Goal: Task Accomplishment & Management: Use online tool/utility

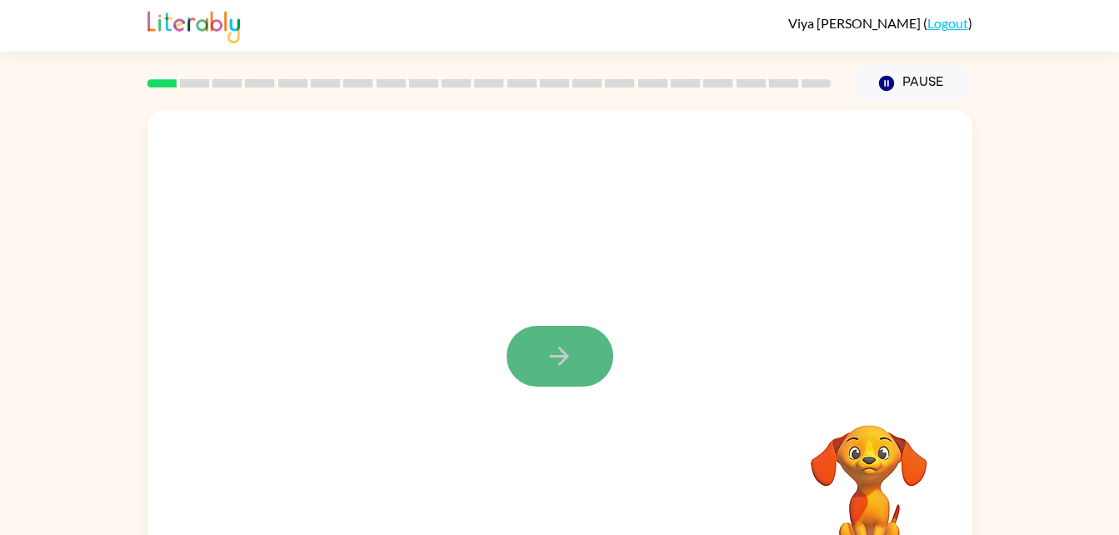
click at [558, 356] on icon "button" at bounding box center [559, 356] width 19 height 19
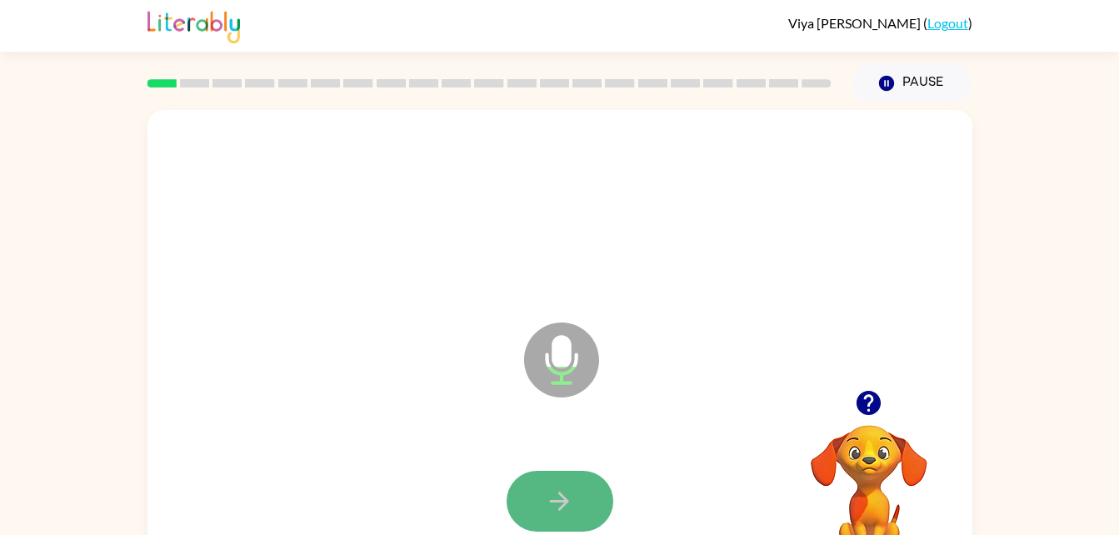
click at [573, 500] on icon "button" at bounding box center [559, 501] width 29 height 29
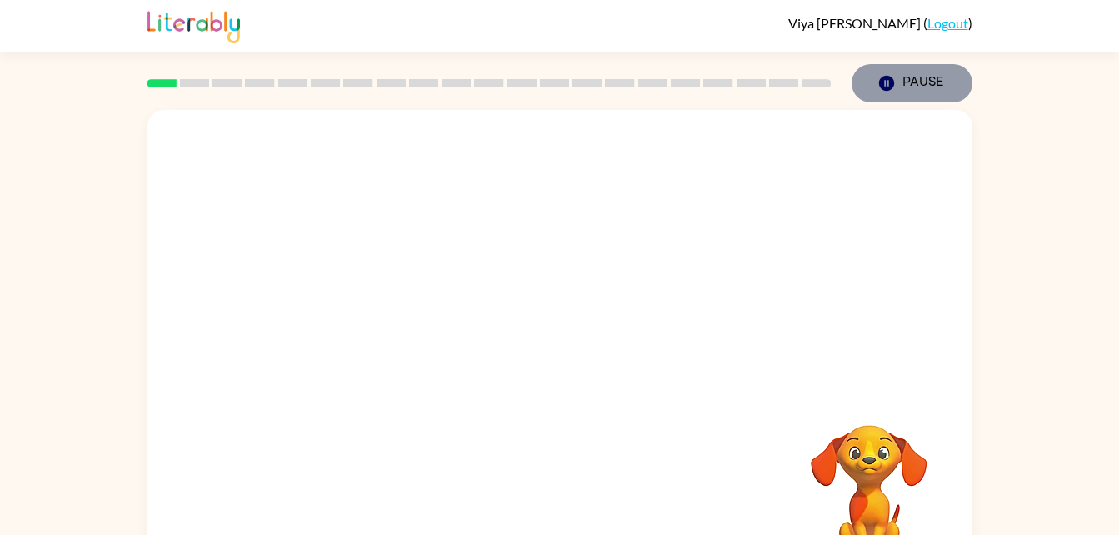
click at [895, 87] on icon "Pause" at bounding box center [887, 83] width 18 height 18
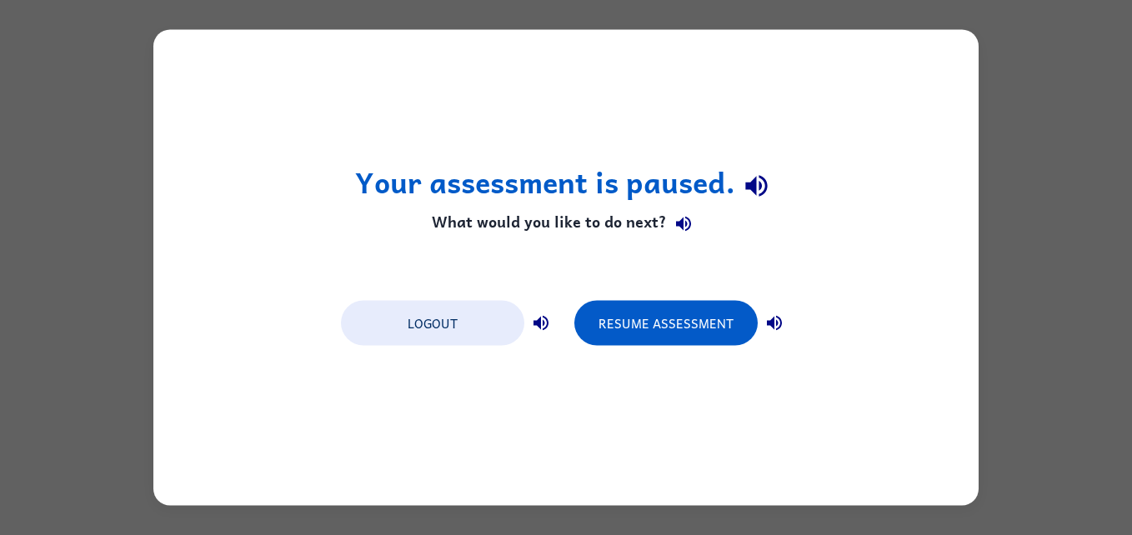
click at [656, 270] on div "Your assessment is paused. What would you like to do next? Logout Resume Assess…" at bounding box center [565, 268] width 825 height 476
drag, startPoint x: 612, startPoint y: 298, endPoint x: 638, endPoint y: 314, distance: 31.0
click at [638, 314] on div "Resume Assessment" at bounding box center [682, 321] width 217 height 47
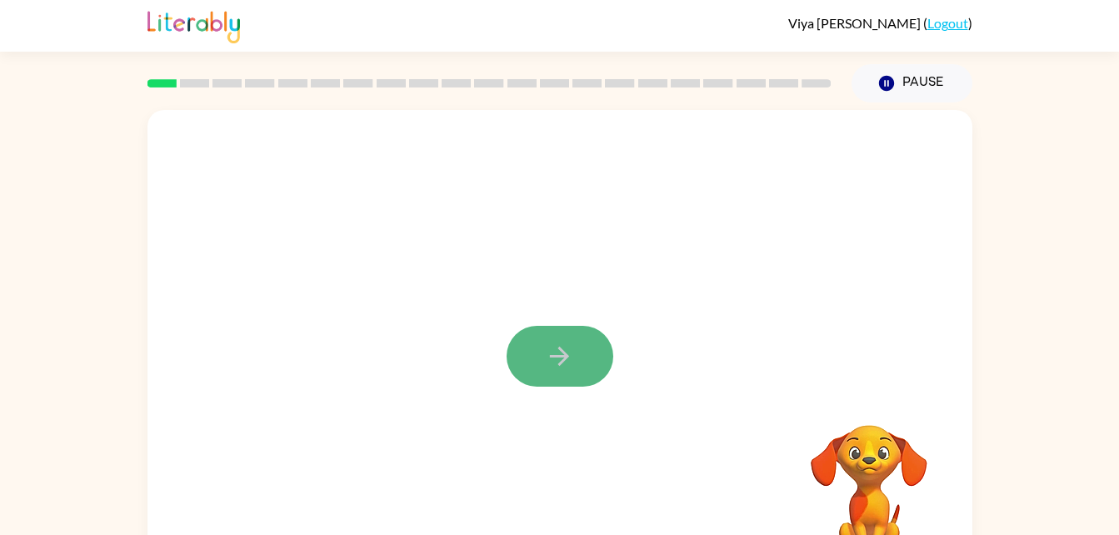
click at [566, 338] on button "button" at bounding box center [560, 356] width 107 height 61
click at [566, 338] on div at bounding box center [520, 318] width 712 height 60
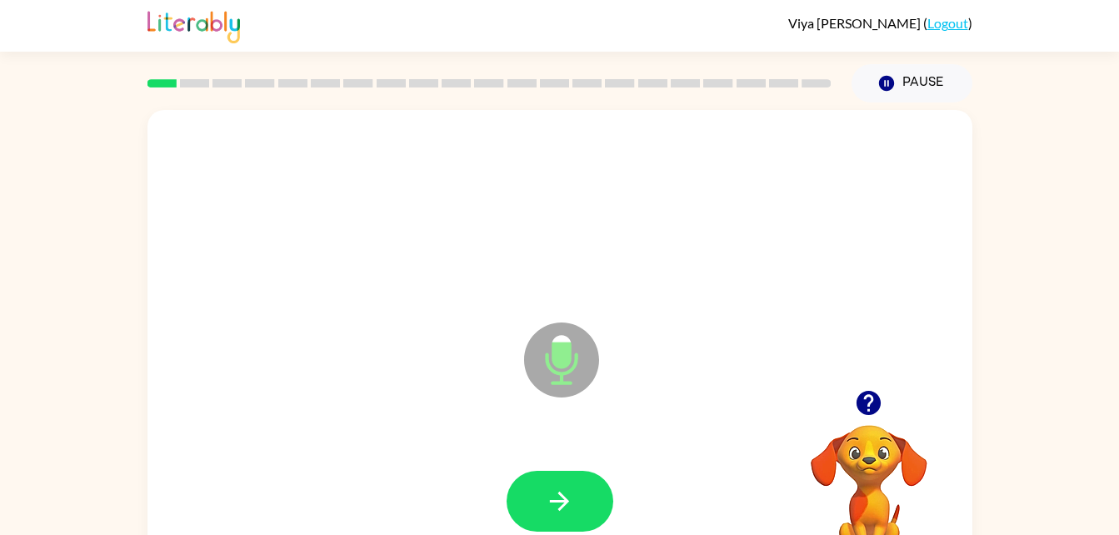
click at [566, 338] on icon "Microphone The Microphone is here when it is your turn to talk" at bounding box center [645, 380] width 250 height 125
click at [549, 478] on button "button" at bounding box center [560, 501] width 107 height 61
click at [555, 504] on icon "button" at bounding box center [559, 501] width 29 height 29
click at [551, 504] on icon "button" at bounding box center [559, 501] width 29 height 29
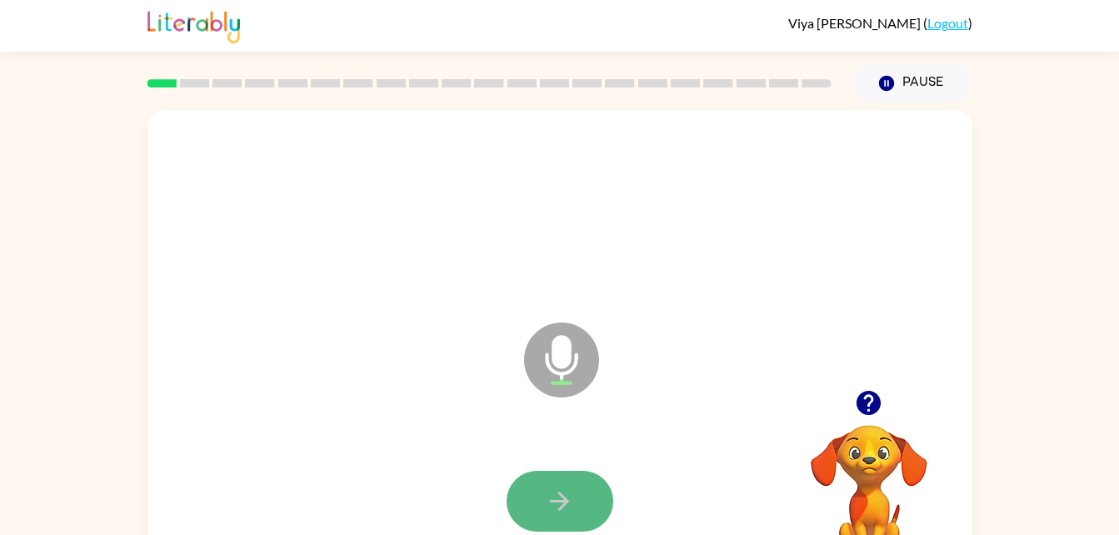
click at [548, 498] on icon "button" at bounding box center [559, 501] width 29 height 29
click at [541, 499] on button "button" at bounding box center [560, 501] width 107 height 61
click at [533, 499] on button "button" at bounding box center [560, 501] width 107 height 61
click at [532, 502] on button "button" at bounding box center [560, 501] width 107 height 61
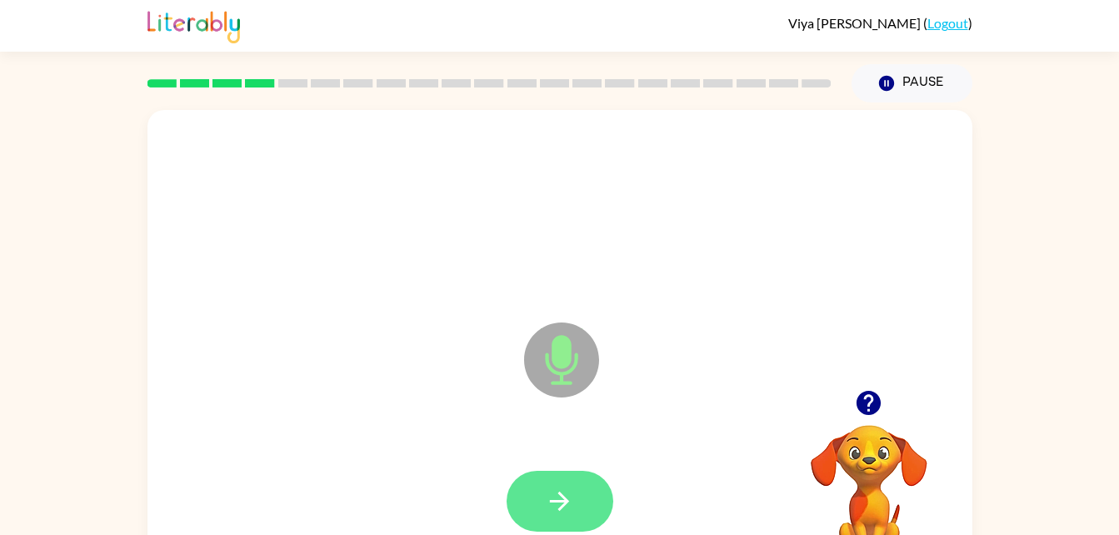
click at [549, 506] on icon "button" at bounding box center [559, 501] width 29 height 29
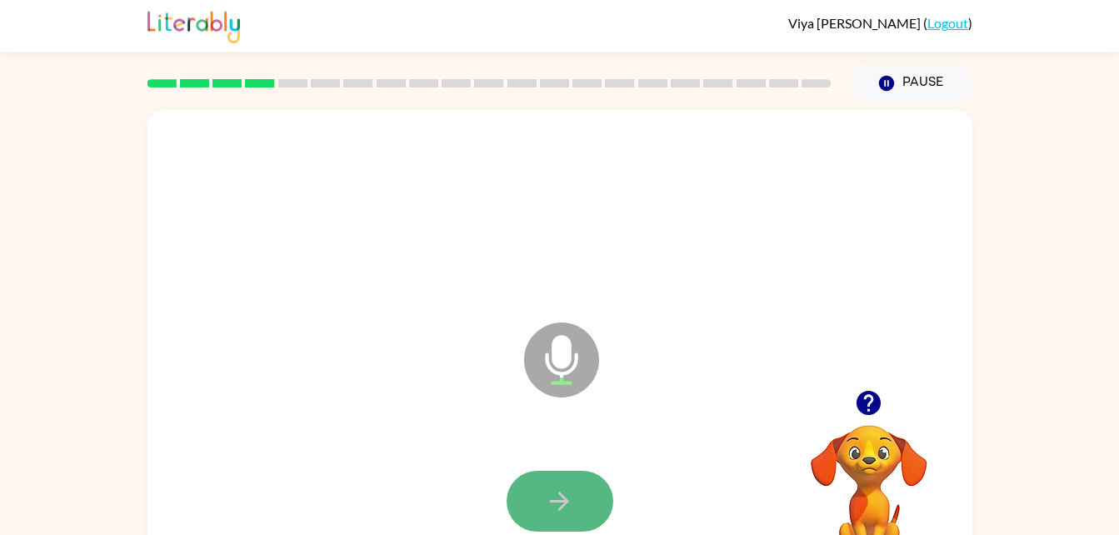
click at [550, 499] on icon "button" at bounding box center [559, 501] width 29 height 29
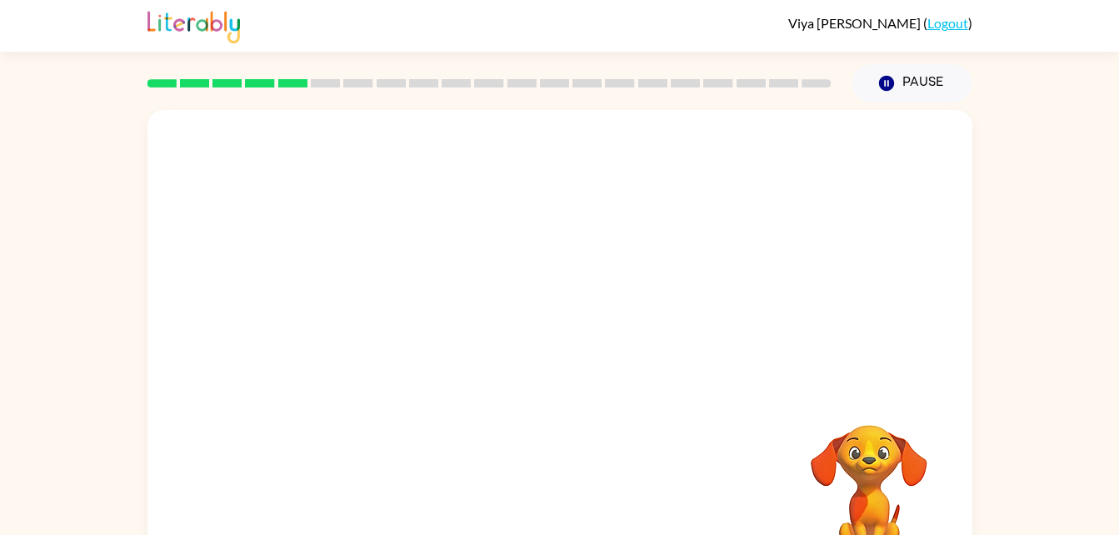
drag, startPoint x: 550, startPoint y: 499, endPoint x: 555, endPoint y: 303, distance: 196.8
click at [555, 303] on div at bounding box center [560, 348] width 825 height 476
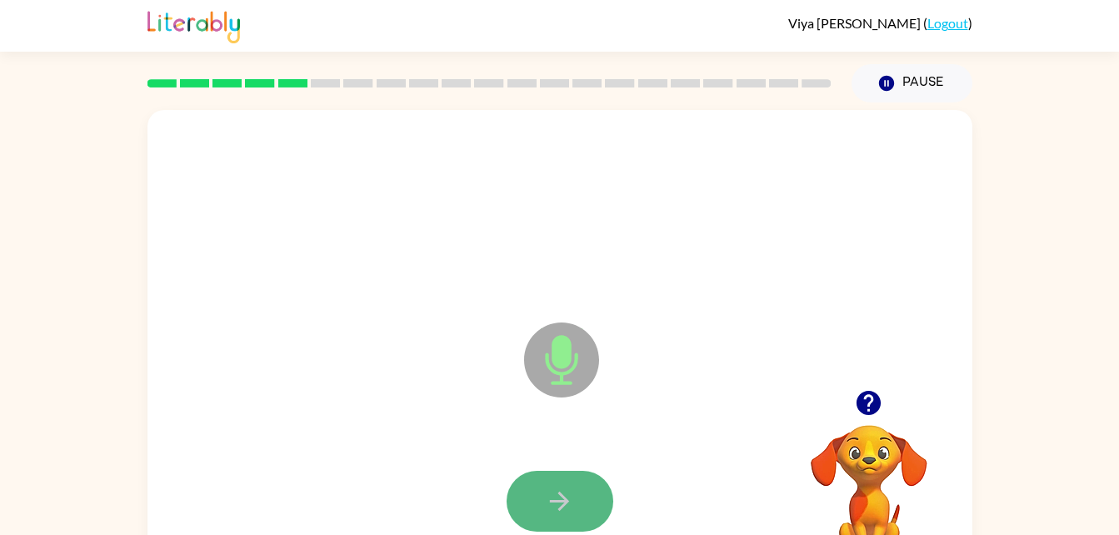
click at [543, 490] on button "button" at bounding box center [560, 501] width 107 height 61
click at [543, 491] on button "button" at bounding box center [560, 501] width 107 height 61
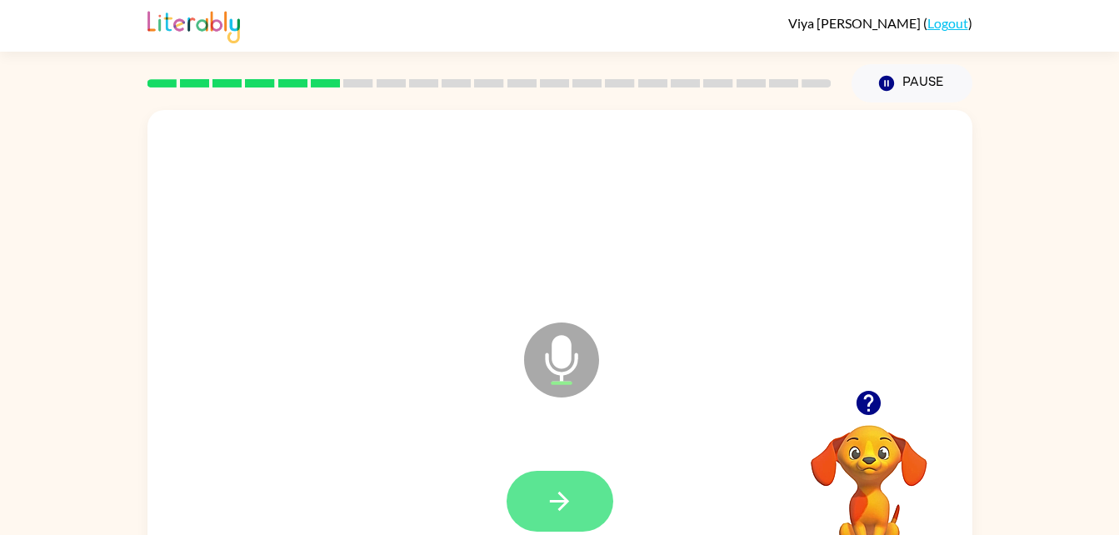
click at [546, 490] on icon "button" at bounding box center [559, 501] width 29 height 29
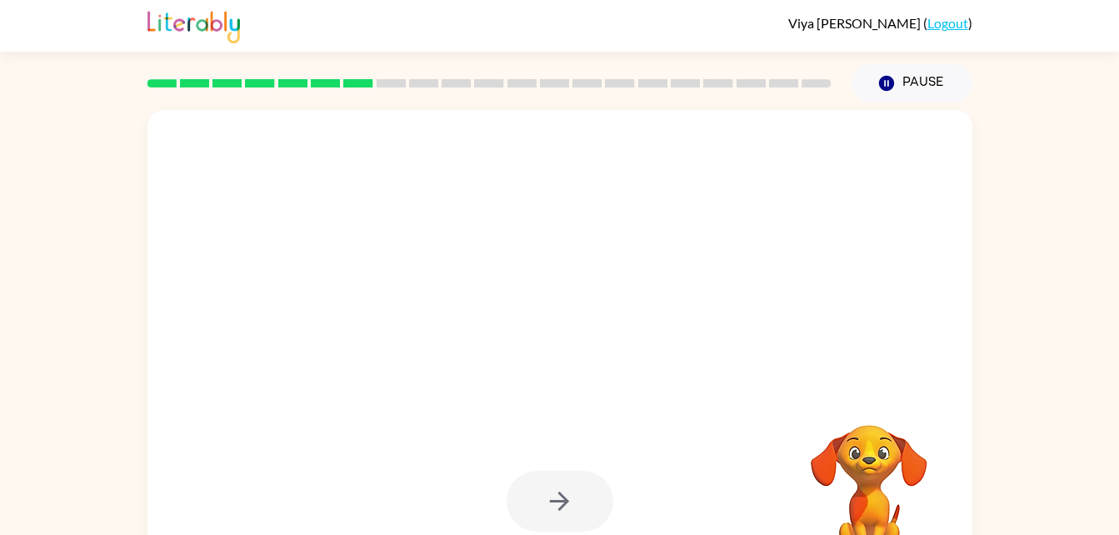
click at [549, 491] on div at bounding box center [560, 501] width 107 height 61
click at [555, 491] on div at bounding box center [560, 501] width 107 height 61
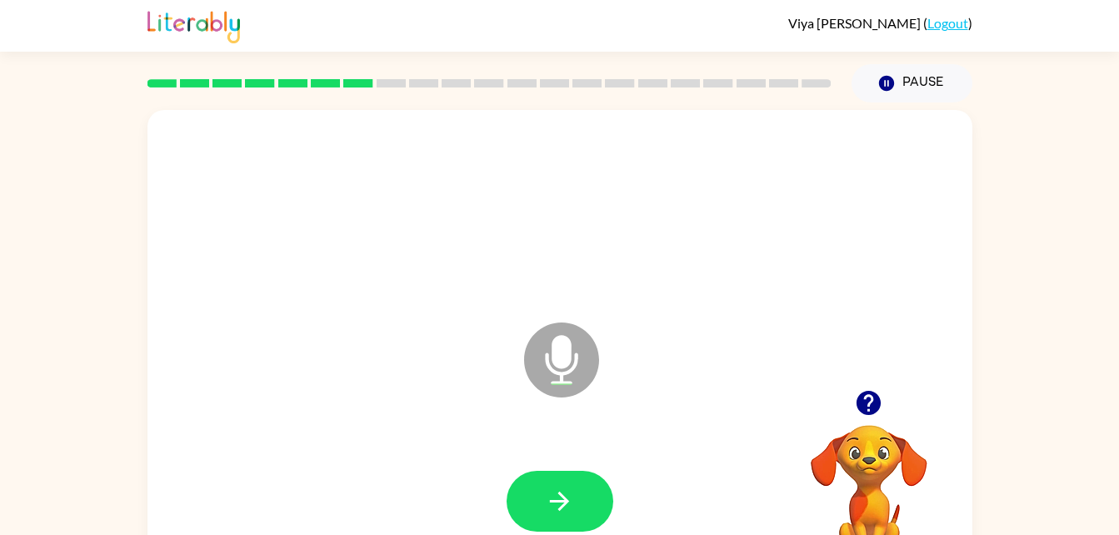
click at [561, 448] on div at bounding box center [560, 501] width 792 height 137
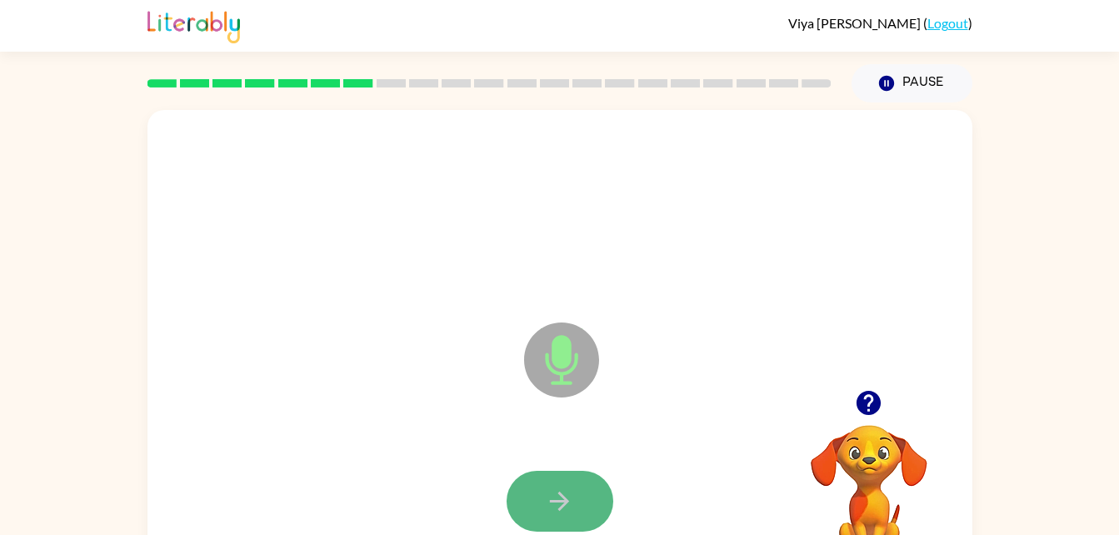
click at [553, 489] on icon "button" at bounding box center [559, 501] width 29 height 29
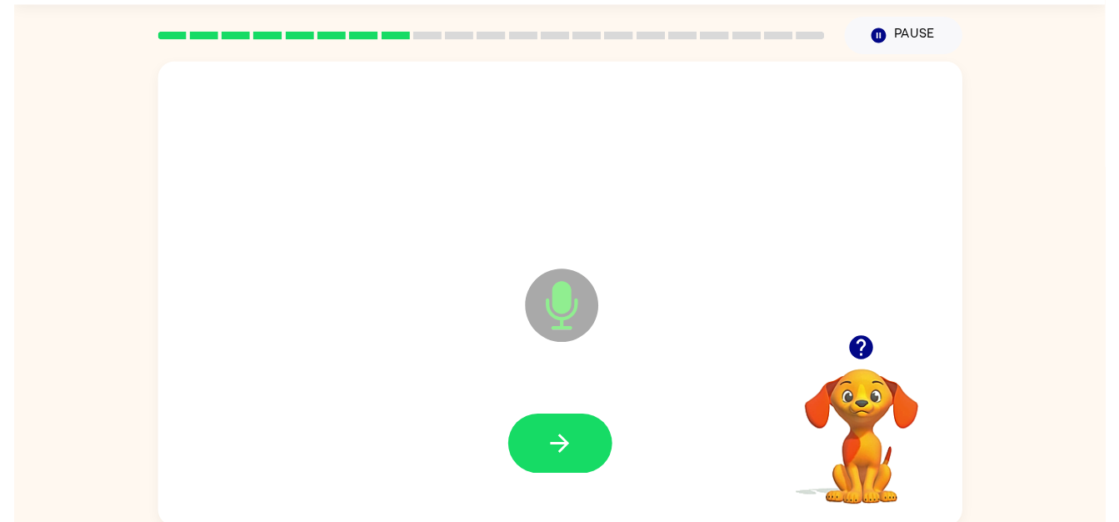
scroll to position [51, 0]
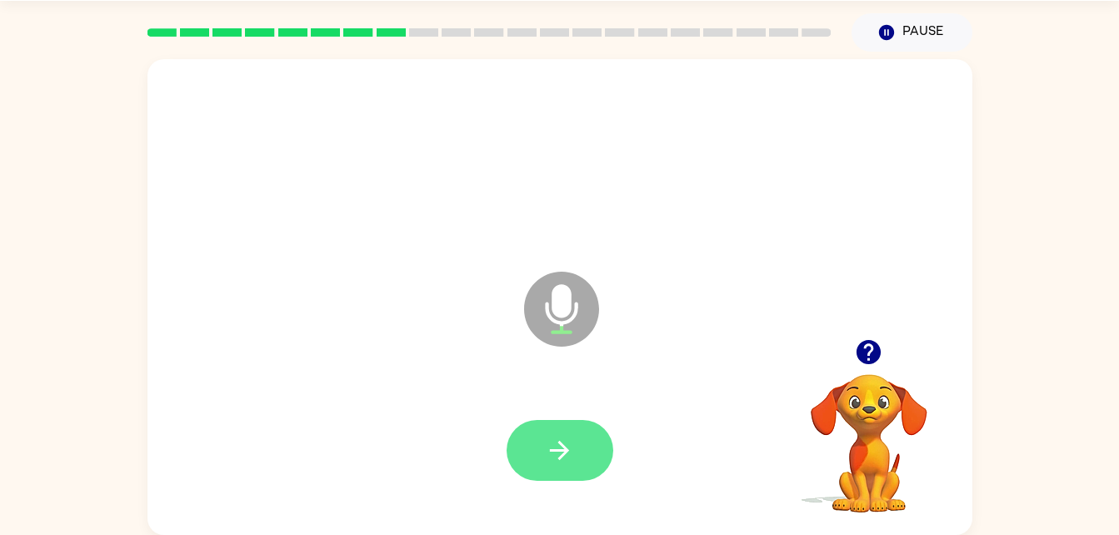
click at [547, 433] on button "button" at bounding box center [560, 450] width 107 height 61
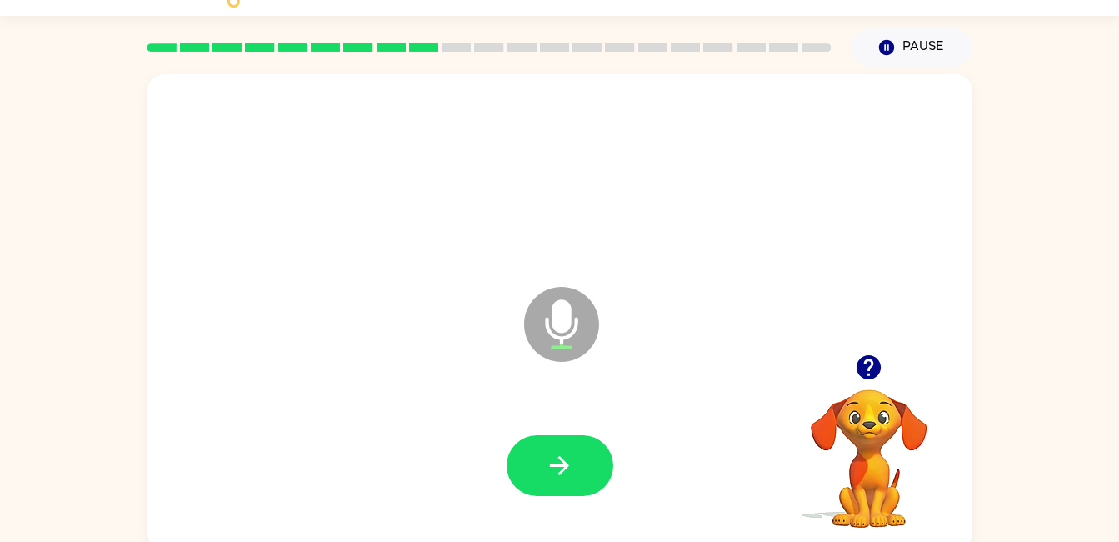
scroll to position [34, 0]
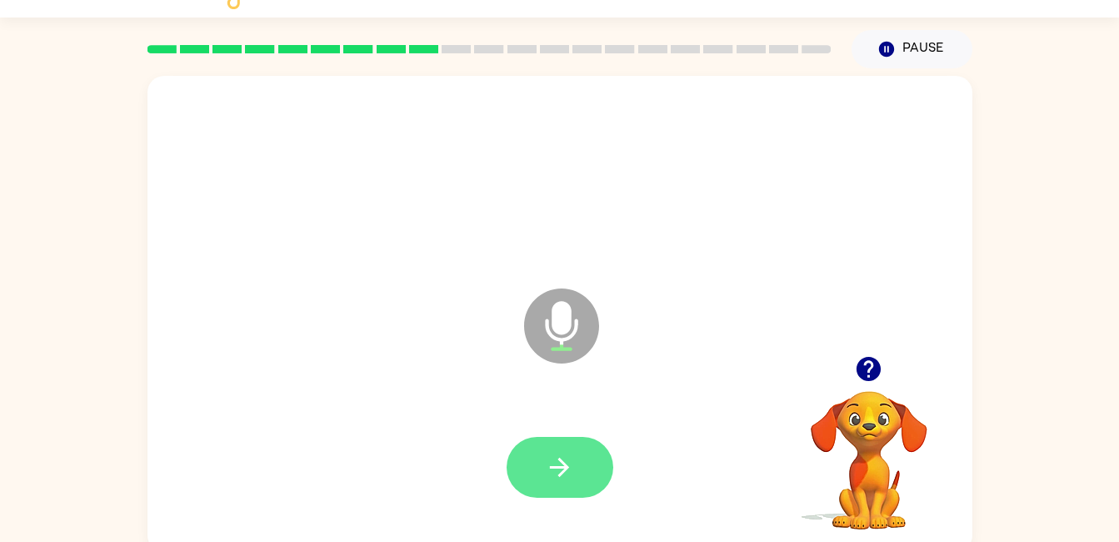
click at [550, 472] on icon "button" at bounding box center [559, 467] width 29 height 29
click at [554, 462] on icon "button" at bounding box center [559, 467] width 29 height 29
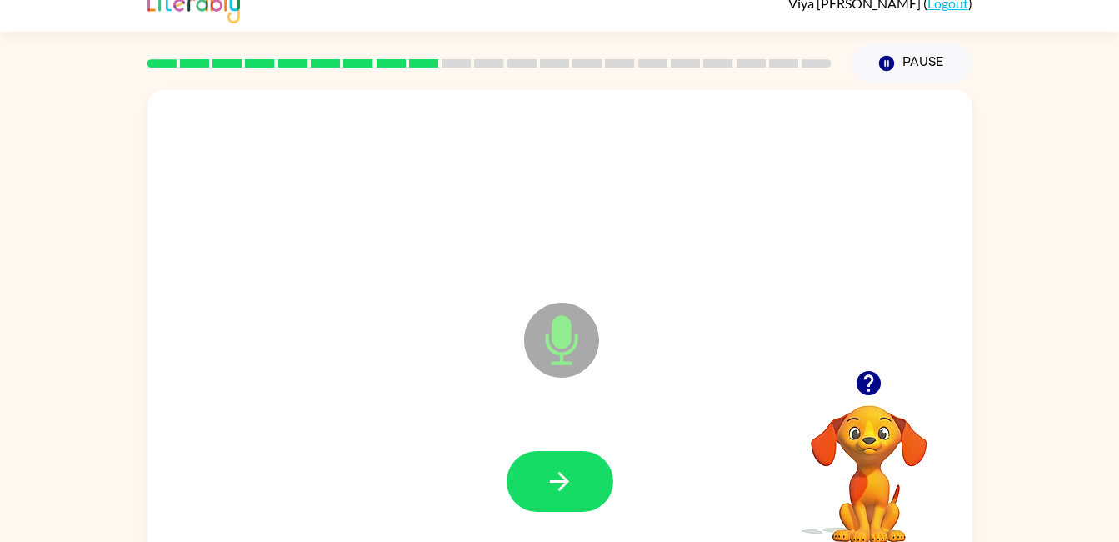
scroll to position [18, 0]
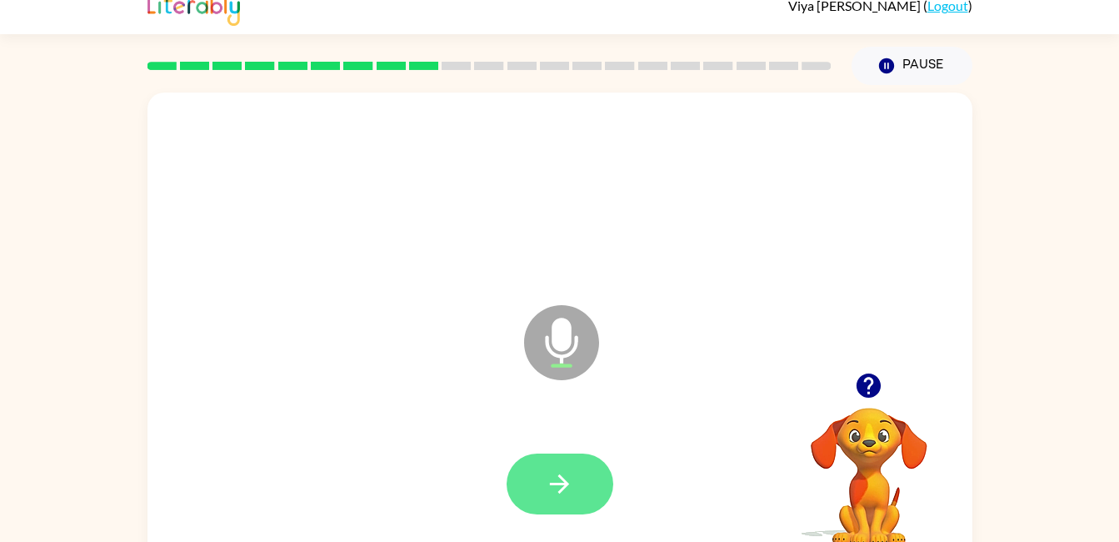
click at [564, 477] on icon "button" at bounding box center [559, 483] width 29 height 29
click at [556, 487] on icon "button" at bounding box center [559, 483] width 29 height 29
click at [560, 479] on icon "button" at bounding box center [559, 483] width 29 height 29
click at [553, 494] on icon "button" at bounding box center [559, 483] width 29 height 29
click at [558, 483] on icon "button" at bounding box center [559, 483] width 19 height 19
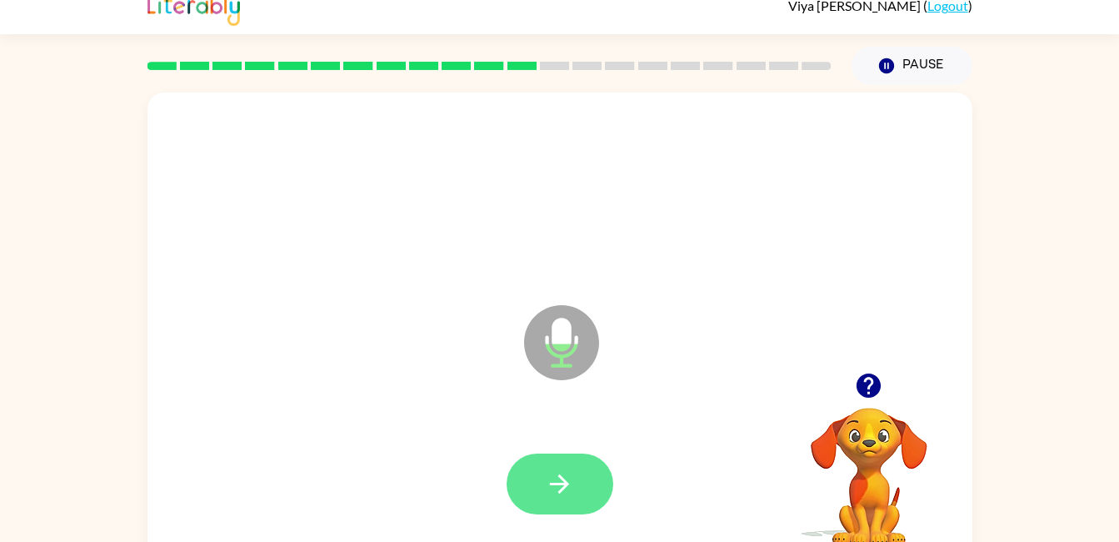
click at [547, 480] on icon "button" at bounding box center [559, 483] width 29 height 29
click at [562, 488] on icon "button" at bounding box center [559, 483] width 19 height 19
click at [567, 484] on icon "button" at bounding box center [559, 483] width 19 height 19
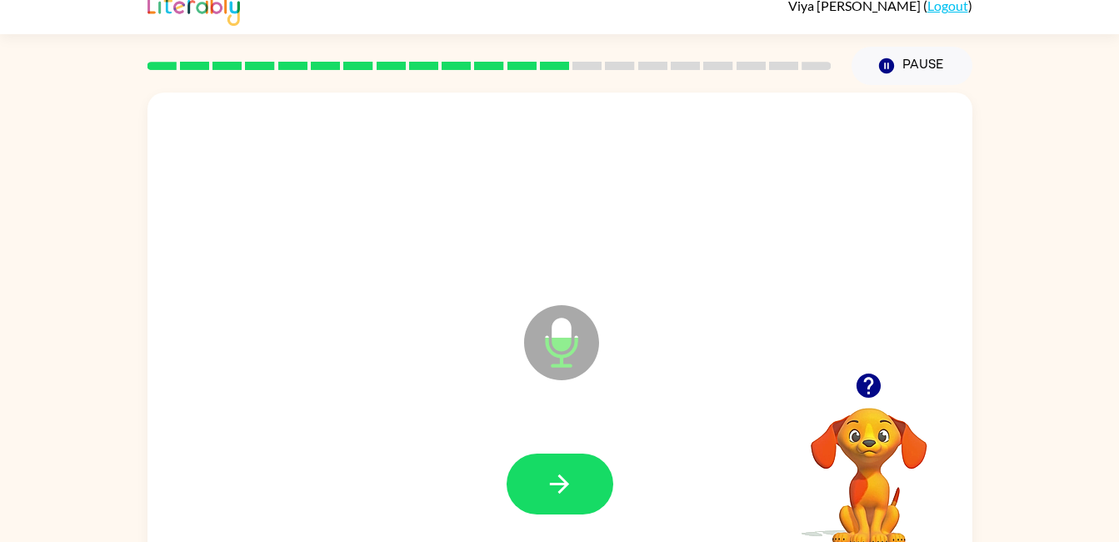
scroll to position [0, 0]
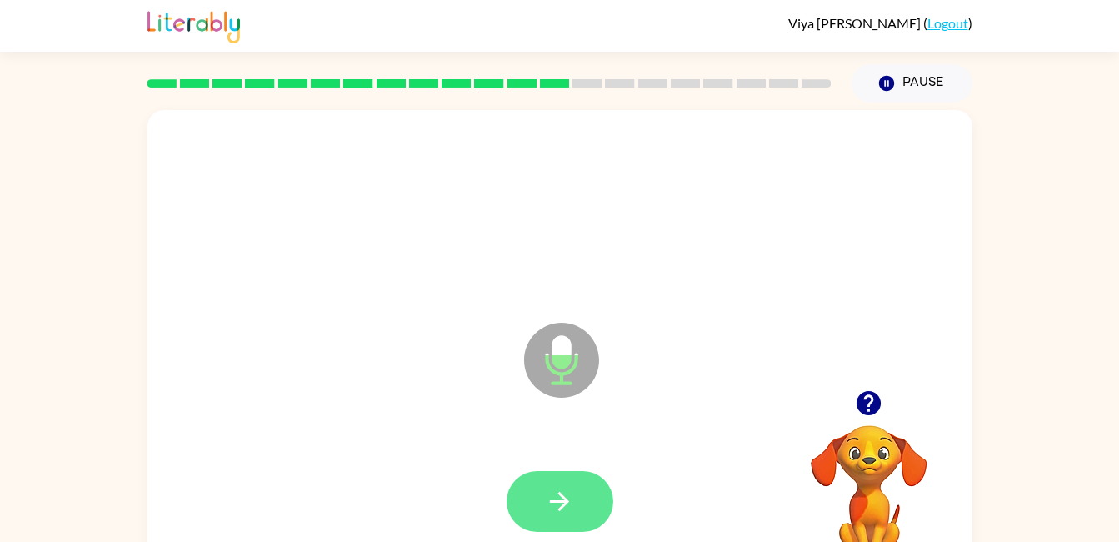
click at [568, 478] on button "button" at bounding box center [560, 501] width 107 height 61
click at [555, 488] on icon "button" at bounding box center [559, 501] width 29 height 29
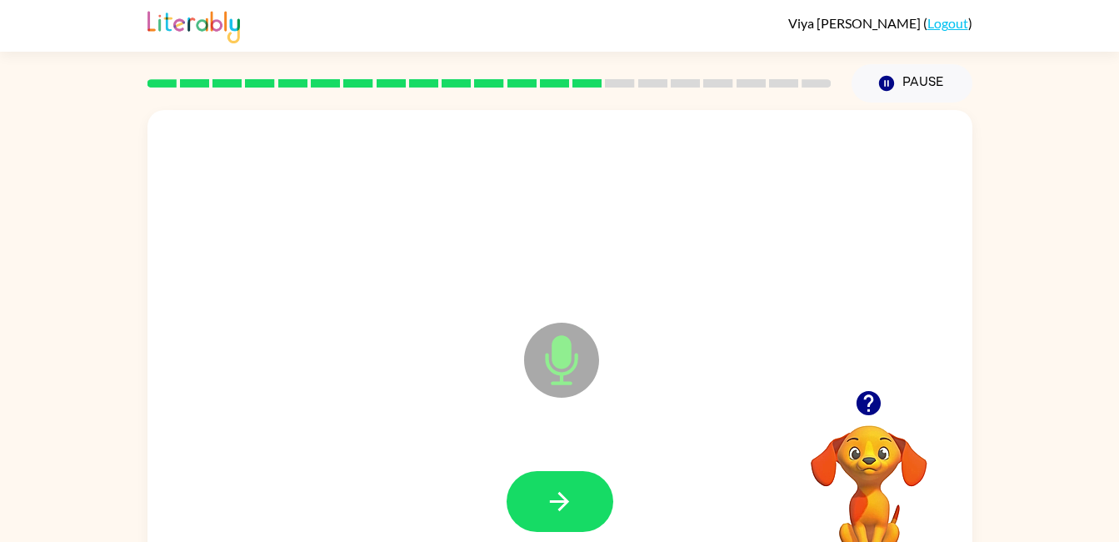
click at [699, 534] on div at bounding box center [560, 501] width 792 height 137
click at [562, 493] on icon "button" at bounding box center [559, 501] width 29 height 29
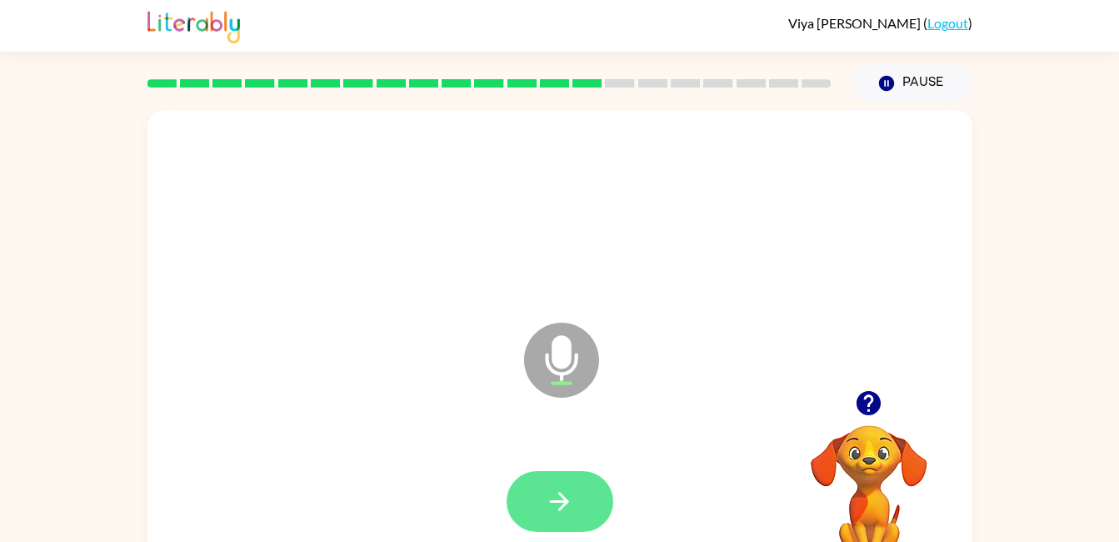
click at [558, 483] on button "button" at bounding box center [560, 501] width 107 height 61
click at [557, 473] on button "button" at bounding box center [560, 501] width 107 height 61
click at [568, 489] on icon "button" at bounding box center [559, 501] width 29 height 29
click at [595, 513] on button "button" at bounding box center [560, 501] width 107 height 61
click at [571, 509] on icon "button" at bounding box center [559, 501] width 29 height 29
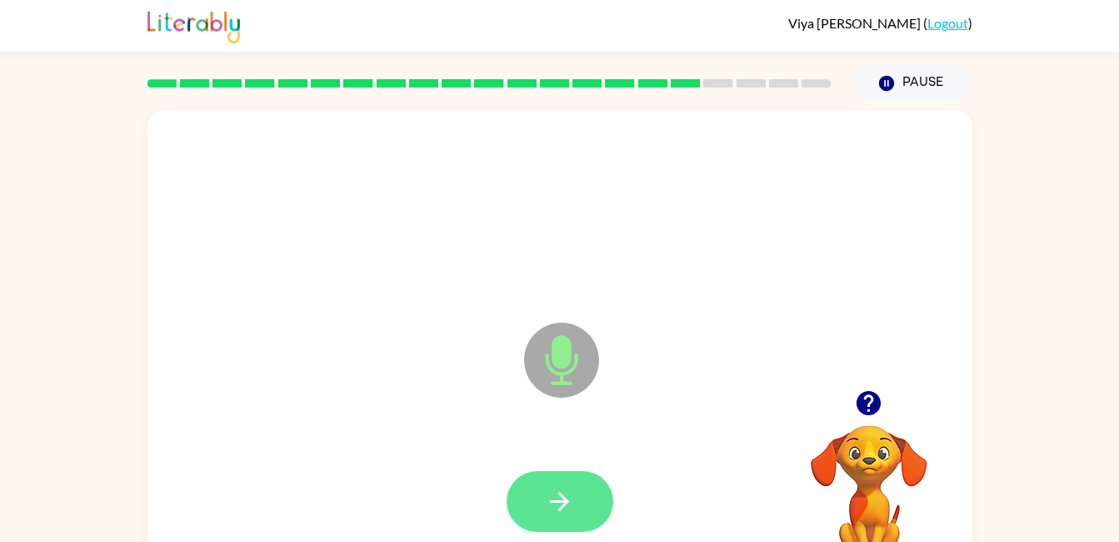
click at [580, 487] on button "button" at bounding box center [560, 501] width 107 height 61
click at [574, 496] on button "button" at bounding box center [560, 501] width 107 height 61
click at [563, 503] on icon "button" at bounding box center [559, 501] width 29 height 29
click at [603, 483] on button "button" at bounding box center [560, 501] width 107 height 61
click at [568, 507] on icon "button" at bounding box center [559, 501] width 29 height 29
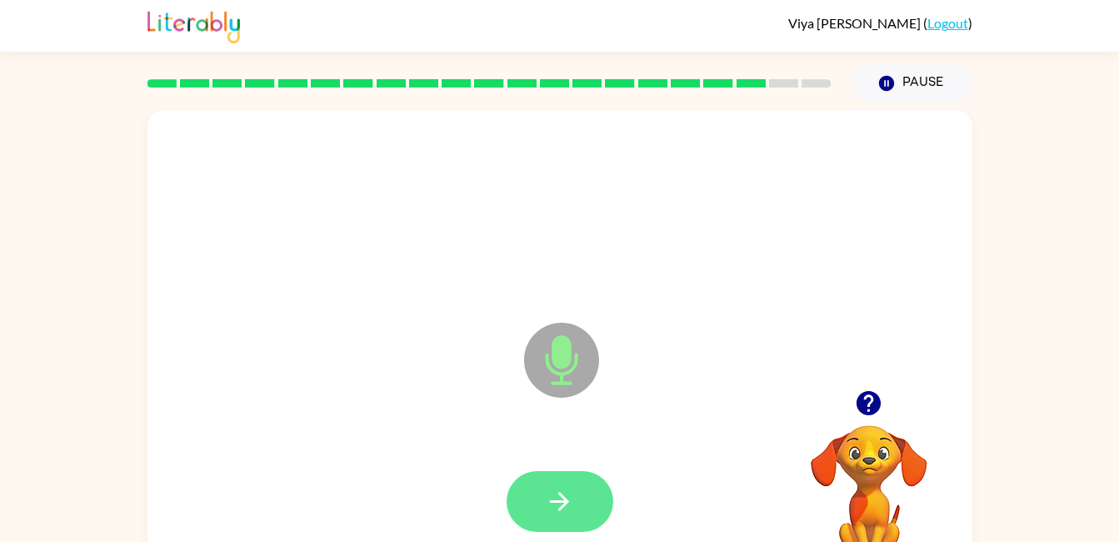
click at [560, 495] on icon "button" at bounding box center [559, 501] width 19 height 19
click at [568, 473] on button "button" at bounding box center [560, 501] width 107 height 61
click at [581, 514] on button "button" at bounding box center [560, 501] width 107 height 61
click at [553, 518] on button "button" at bounding box center [560, 501] width 107 height 61
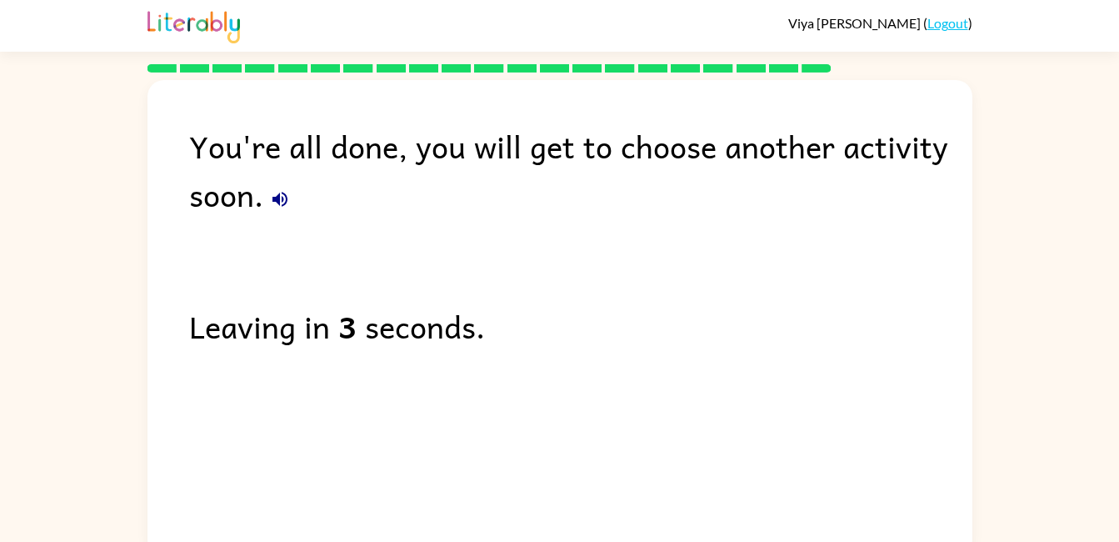
click at [523, 344] on div "Leaving in 3 seconds." at bounding box center [580, 326] width 783 height 48
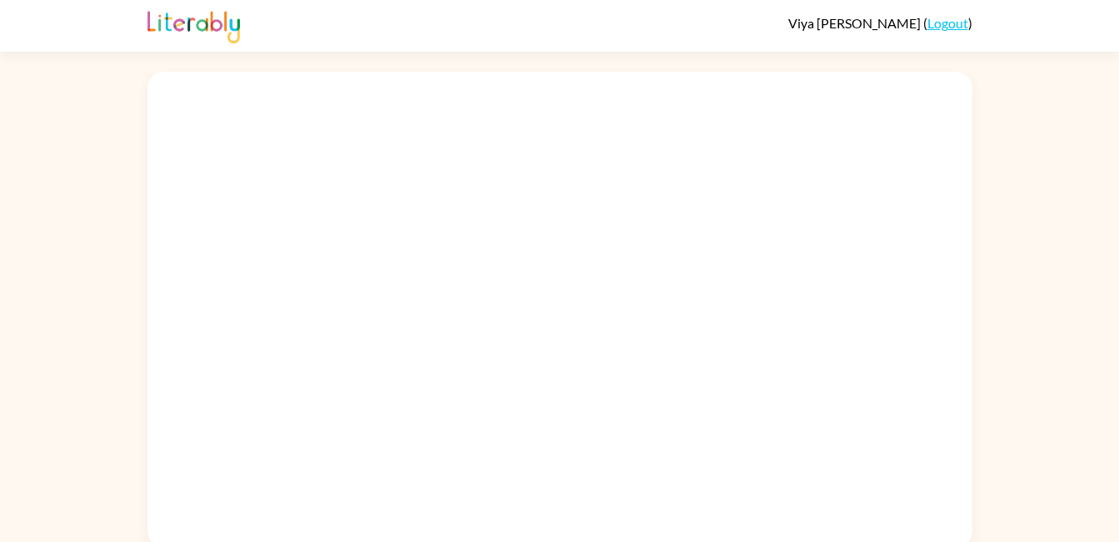
click at [499, 403] on div at bounding box center [560, 310] width 825 height 476
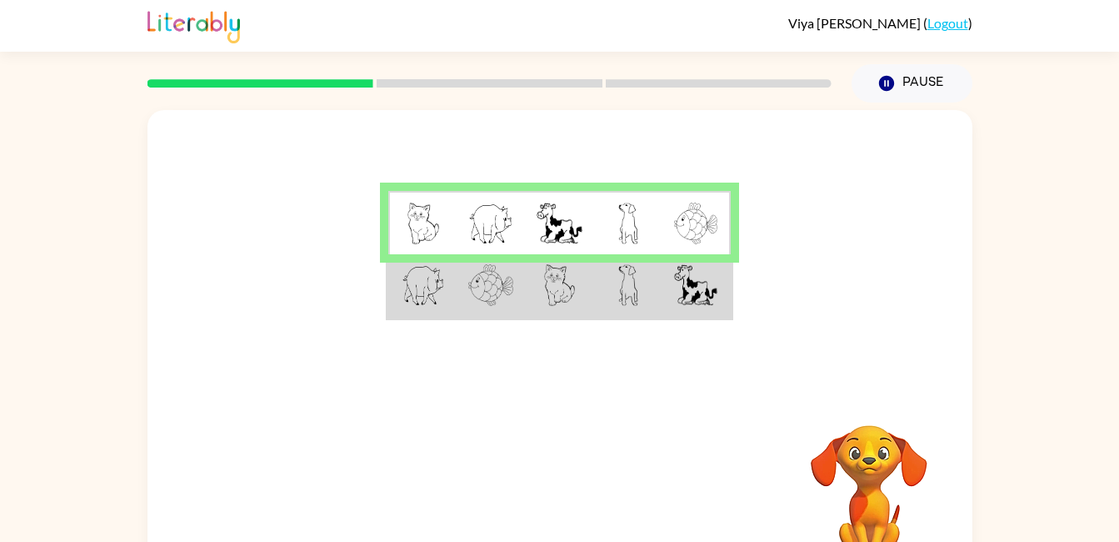
click at [596, 522] on div "Your browser must support playing .mp4 files to use Literably. Please try using…" at bounding box center [560, 492] width 825 height 188
click at [584, 300] on td at bounding box center [559, 286] width 68 height 64
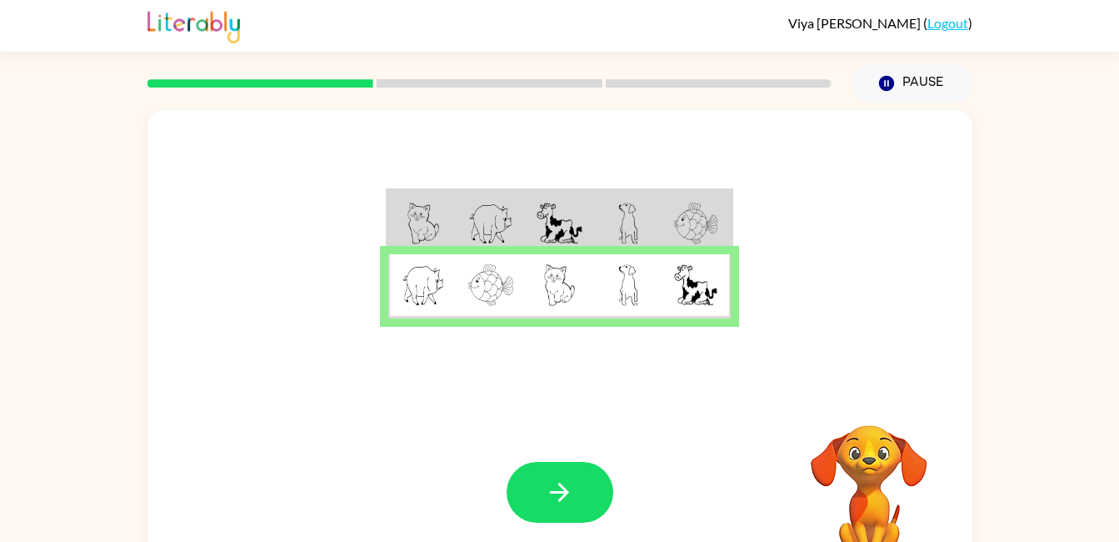
click at [629, 275] on img at bounding box center [628, 285] width 20 height 42
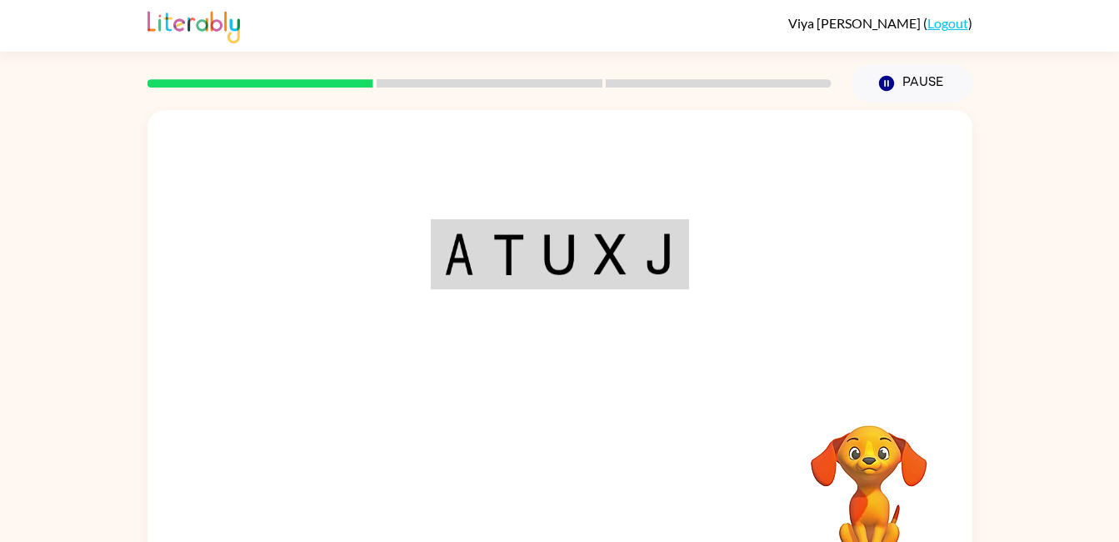
click at [569, 490] on div "Your browser must support playing .mp4 files to use Literably. Please try using…" at bounding box center [560, 348] width 825 height 476
